Goal: Transaction & Acquisition: Book appointment/travel/reservation

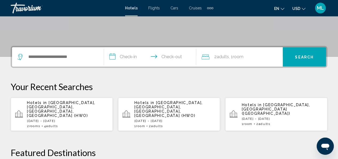
scroll to position [107, 0]
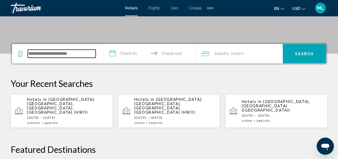
click at [65, 54] on input "Search widget" at bounding box center [62, 53] width 68 height 8
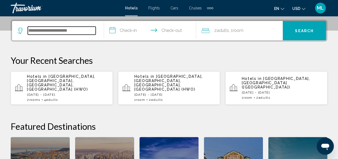
scroll to position [132, 0]
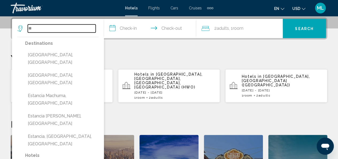
type input "*"
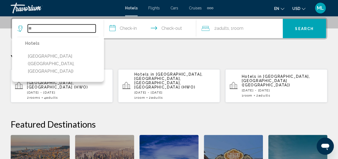
type input "*"
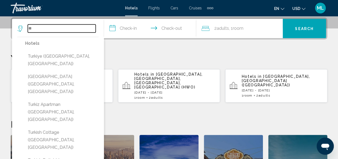
type input "*"
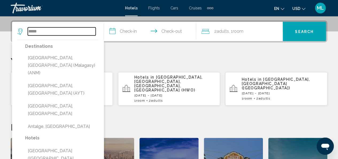
scroll to position [125, 0]
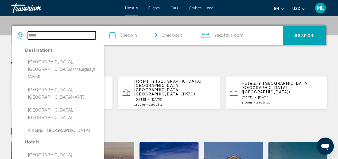
click at [57, 37] on input "*****" at bounding box center [62, 35] width 68 height 8
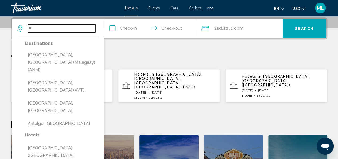
type input "*"
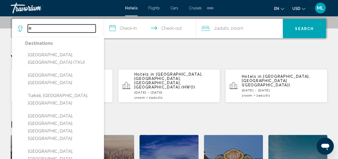
type input "*"
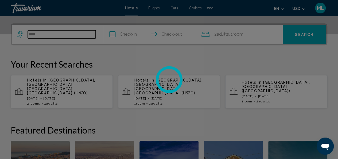
scroll to position [126, 0]
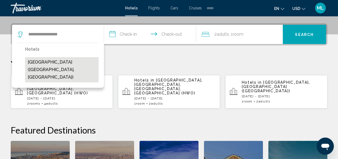
click at [71, 61] on button "[GEOGRAPHIC_DATA] ([GEOGRAPHIC_DATA], [GEOGRAPHIC_DATA])" at bounding box center [62, 69] width 74 height 25
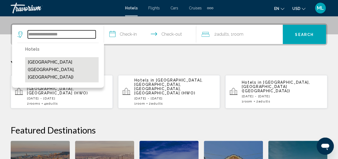
type input "**********"
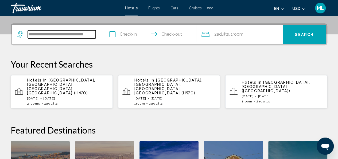
scroll to position [132, 0]
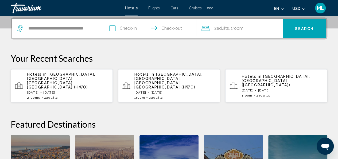
click at [127, 28] on input "**********" at bounding box center [151, 29] width 94 height 21
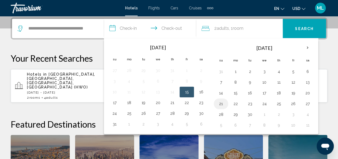
click at [221, 101] on button "21" at bounding box center [221, 103] width 9 height 7
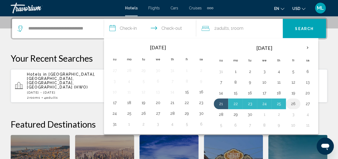
click at [294, 103] on button "26" at bounding box center [293, 103] width 9 height 7
type input "**********"
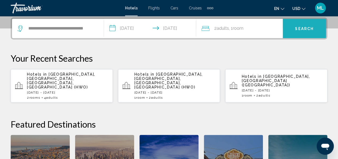
click at [300, 32] on button "Search" at bounding box center [304, 28] width 43 height 19
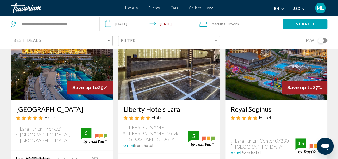
scroll to position [53, 0]
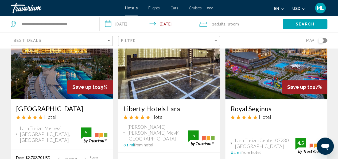
click at [51, 72] on img "Main content" at bounding box center [62, 56] width 102 height 86
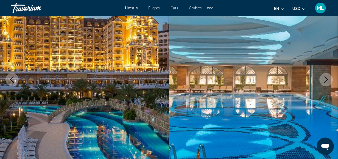
click at [328, 80] on icon "Next image" at bounding box center [326, 79] width 6 height 6
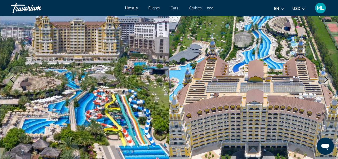
click at [328, 80] on icon "Next image" at bounding box center [326, 79] width 6 height 6
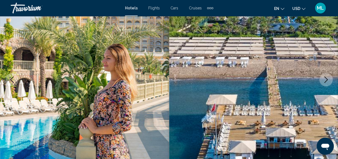
click at [328, 80] on icon "Next image" at bounding box center [326, 79] width 6 height 6
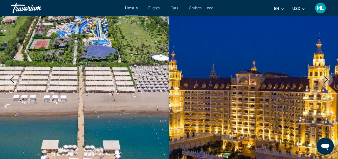
click at [328, 80] on icon "Next image" at bounding box center [326, 79] width 6 height 6
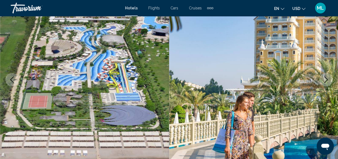
click at [328, 80] on icon "Next image" at bounding box center [326, 79] width 6 height 6
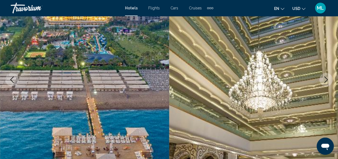
click at [328, 80] on icon "Next image" at bounding box center [326, 79] width 6 height 6
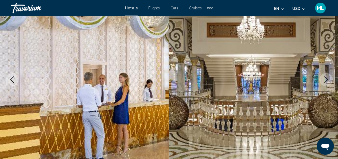
click at [328, 80] on icon "Next image" at bounding box center [326, 79] width 6 height 6
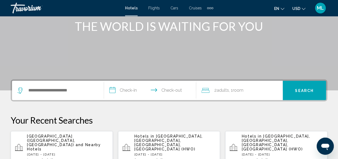
scroll to position [75, 0]
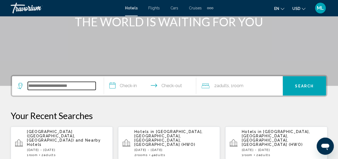
click at [75, 87] on input "Search widget" at bounding box center [62, 86] width 68 height 8
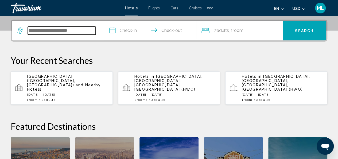
scroll to position [132, 0]
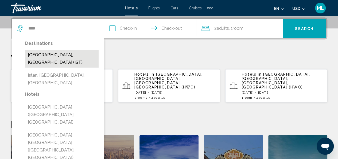
click at [39, 57] on button "[GEOGRAPHIC_DATA], [GEOGRAPHIC_DATA] (IST)" at bounding box center [62, 59] width 74 height 18
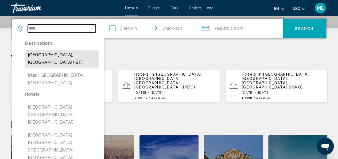
type input "**********"
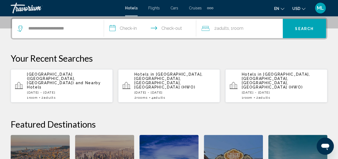
click at [122, 30] on input "**********" at bounding box center [151, 29] width 94 height 21
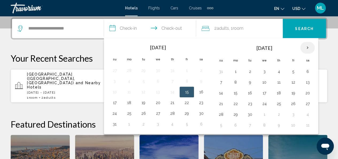
click at [304, 45] on th "Next month" at bounding box center [308, 48] width 14 height 12
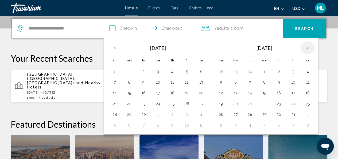
click at [304, 45] on th "Next month" at bounding box center [308, 48] width 14 height 12
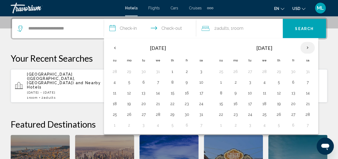
click at [304, 45] on th "Next month" at bounding box center [308, 48] width 14 height 12
click at [304, 47] on th "Next month" at bounding box center [308, 48] width 14 height 12
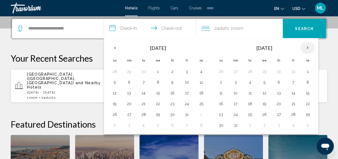
click at [304, 47] on th "Next month" at bounding box center [308, 48] width 14 height 12
click at [220, 92] on button "13" at bounding box center [221, 92] width 9 height 7
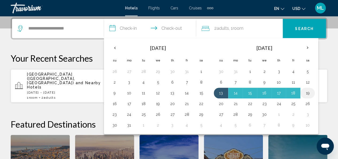
click at [307, 92] on button "19" at bounding box center [307, 92] width 9 height 7
type input "**********"
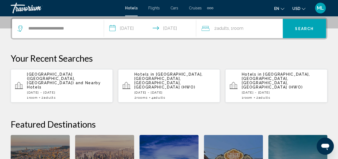
click at [302, 30] on span "Search" at bounding box center [304, 28] width 19 height 4
